Goal: Task Accomplishment & Management: Manage account settings

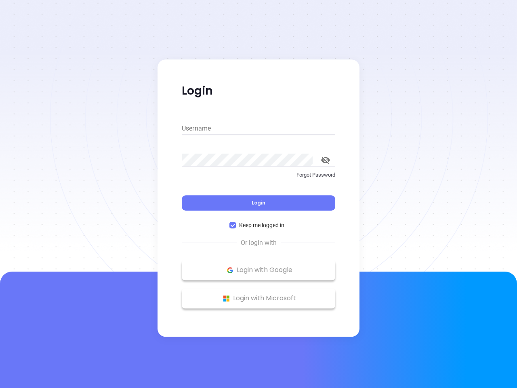
click at [258, 194] on div "Login" at bounding box center [258, 197] width 153 height 25
click at [258, 128] on input "Username" at bounding box center [258, 128] width 153 height 13
click at [325, 160] on icon "toggle password visibility" at bounding box center [325, 160] width 9 height 8
click at [258, 203] on span "Login" at bounding box center [258, 202] width 14 height 7
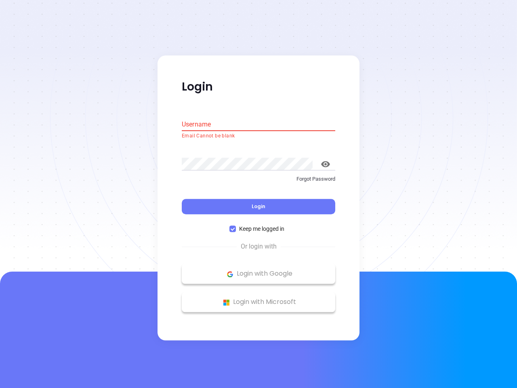
click at [258, 225] on span "Keep me logged in" at bounding box center [262, 228] width 52 height 9
click at [236, 226] on input "Keep me logged in" at bounding box center [232, 229] width 6 height 6
checkbox input "false"
click at [258, 270] on p "Login with Google" at bounding box center [258, 274] width 145 height 12
click at [258, 298] on p "Login with Microsoft" at bounding box center [258, 302] width 145 height 12
